Goal: Check status

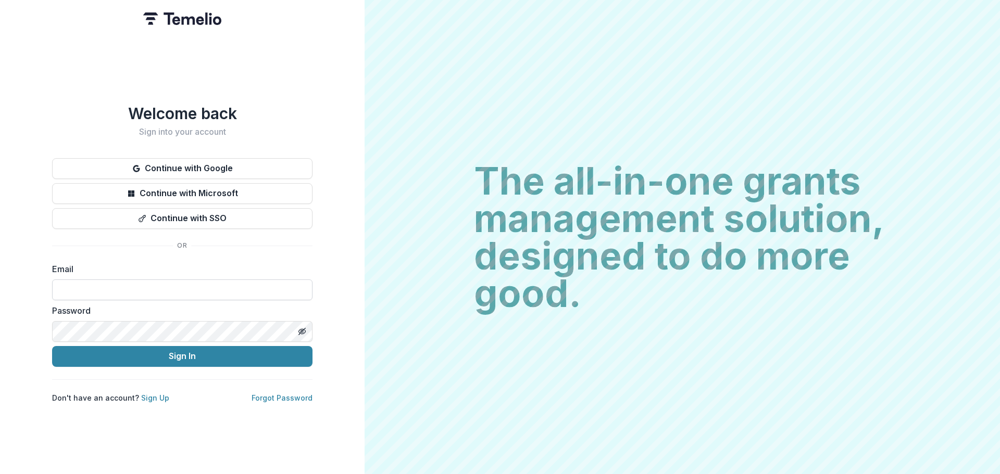
click at [117, 283] on input at bounding box center [182, 290] width 260 height 21
type input "**********"
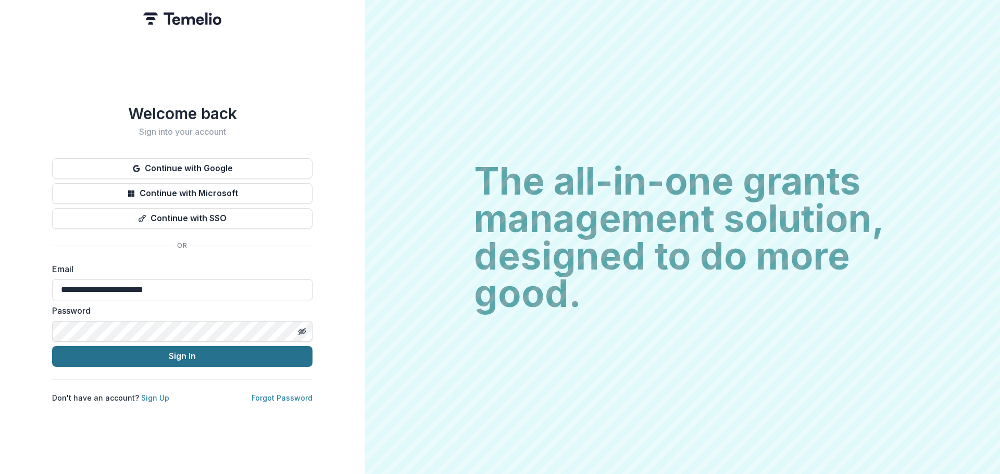
click at [201, 357] on button "Sign In" at bounding box center [182, 356] width 260 height 21
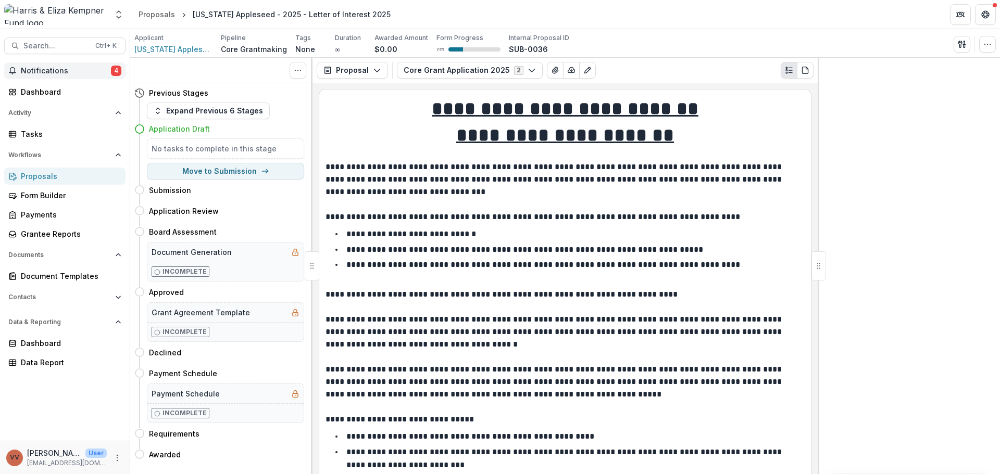
click at [45, 74] on span "Notifications" at bounding box center [66, 71] width 90 height 9
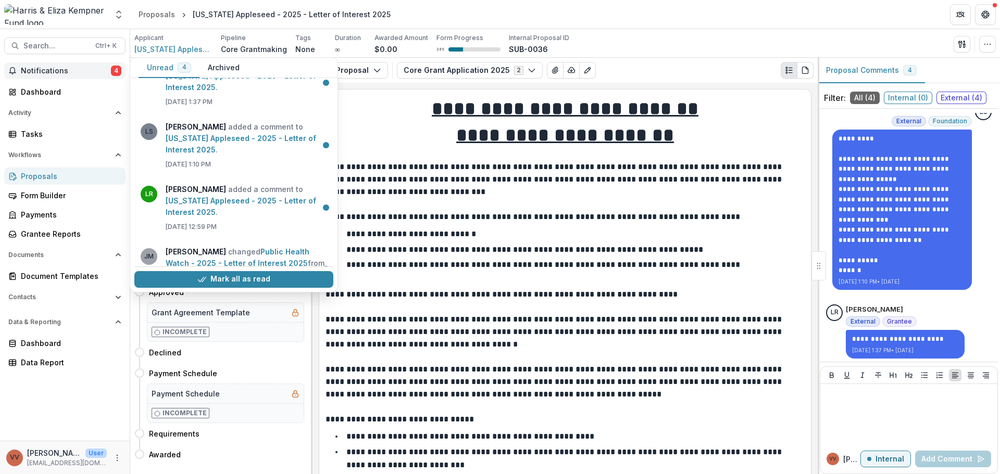
scroll to position [438, 0]
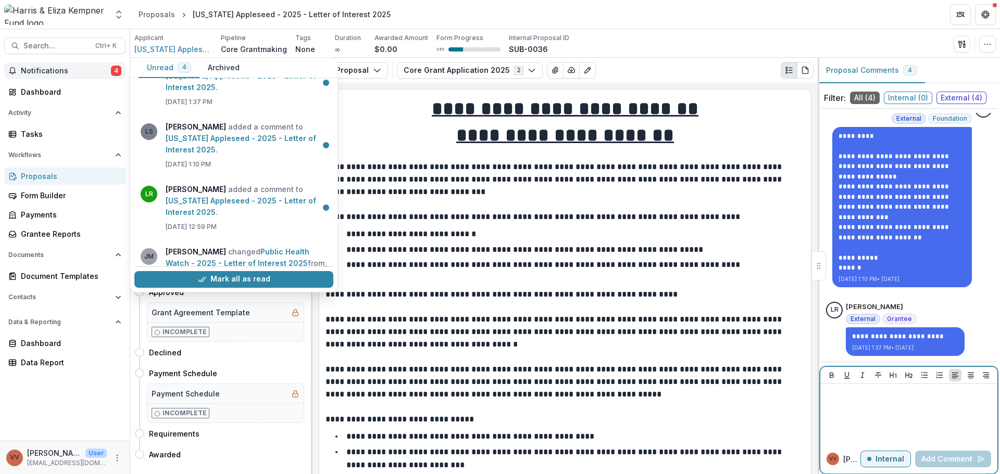
click at [880, 417] on div at bounding box center [908, 415] width 169 height 52
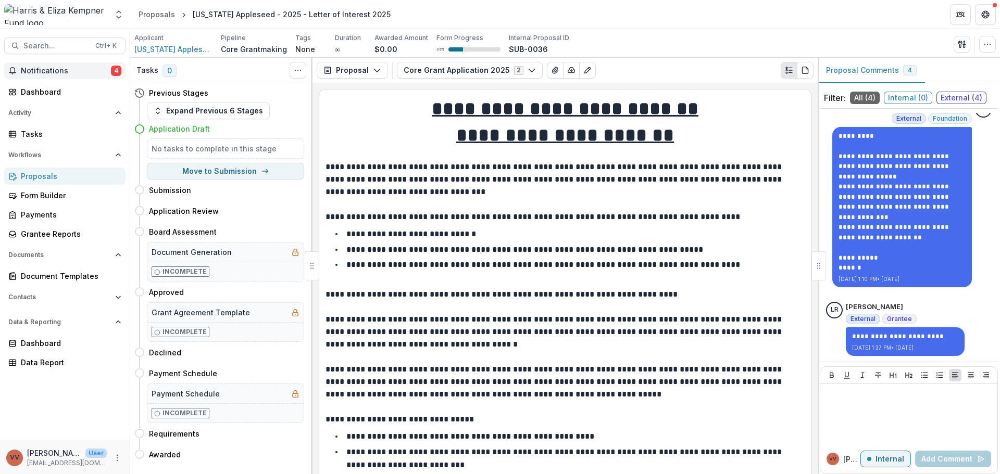
click at [66, 78] on button "Notifications 4" at bounding box center [64, 70] width 121 height 17
click at [686, 20] on header "Proposals Texas Appleseed - 2025 - Letter of Interest 2025" at bounding box center [565, 14] width 870 height 29
